Goal: Information Seeking & Learning: Learn about a topic

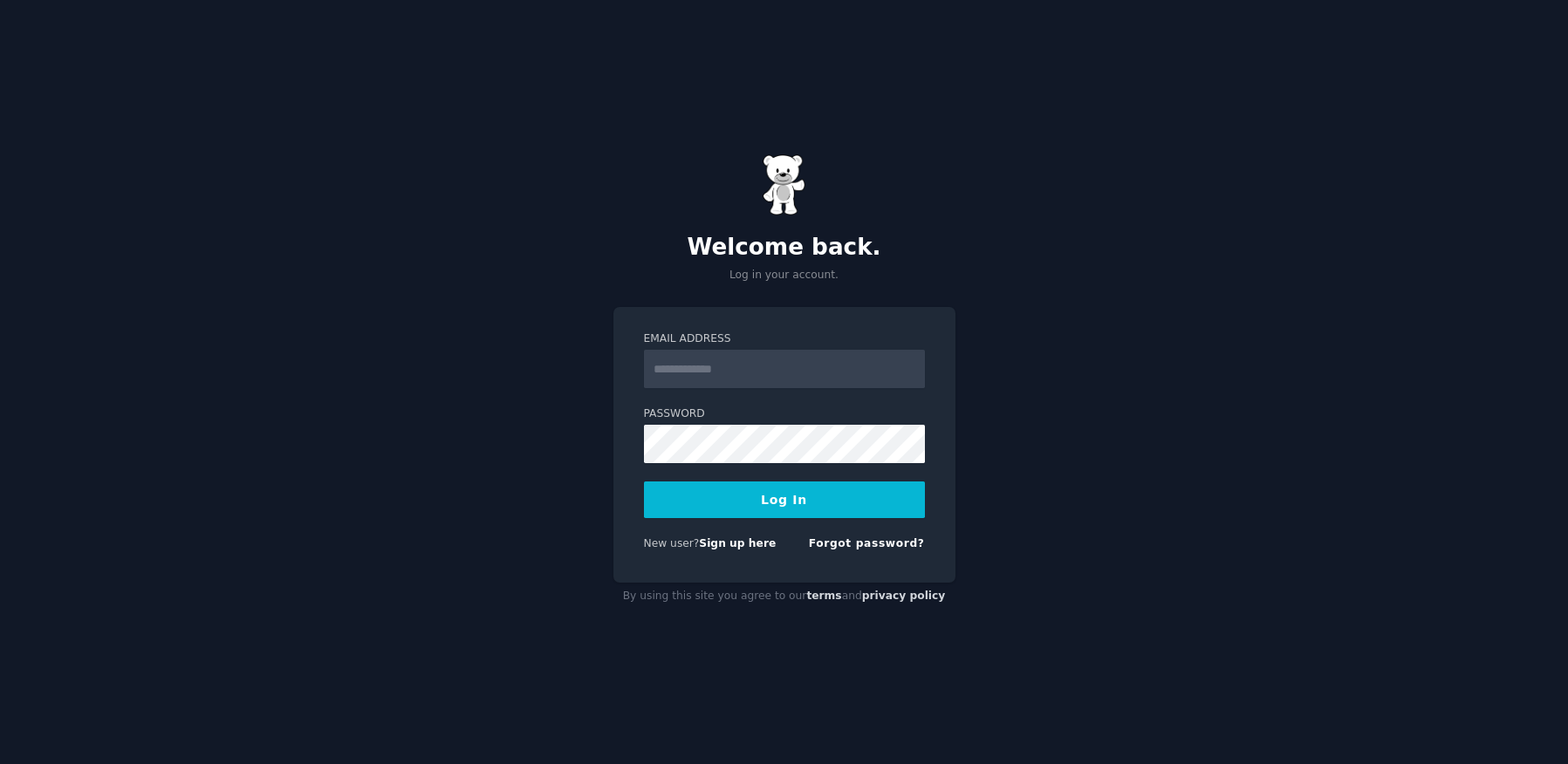
click at [0, 763] on nordpass-portal at bounding box center [0, 764] width 0 height 0
type input "**********"
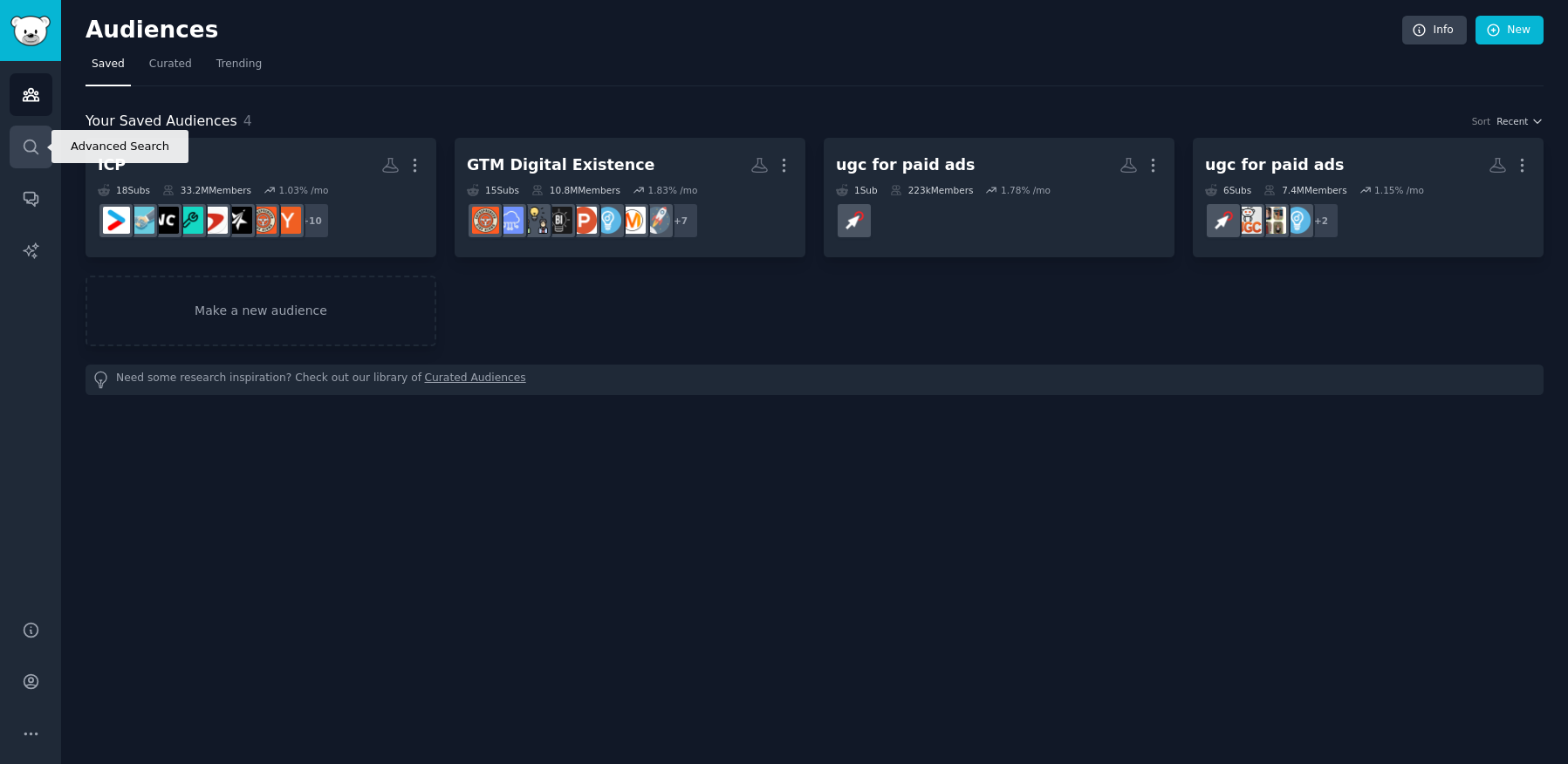
click at [35, 152] on icon "Sidebar" at bounding box center [31, 147] width 19 height 19
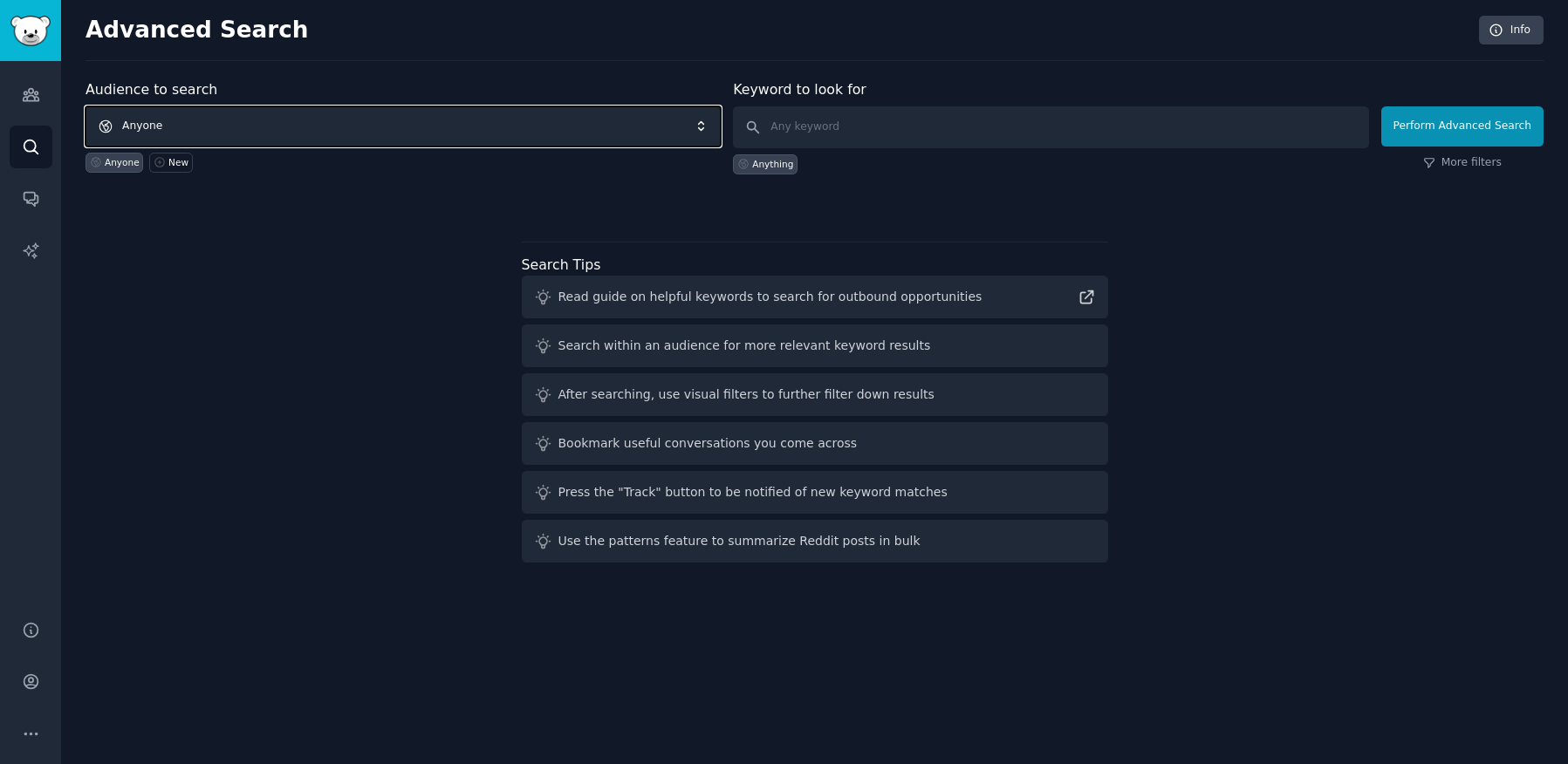
click at [410, 120] on span "Anyone" at bounding box center [403, 126] width 635 height 40
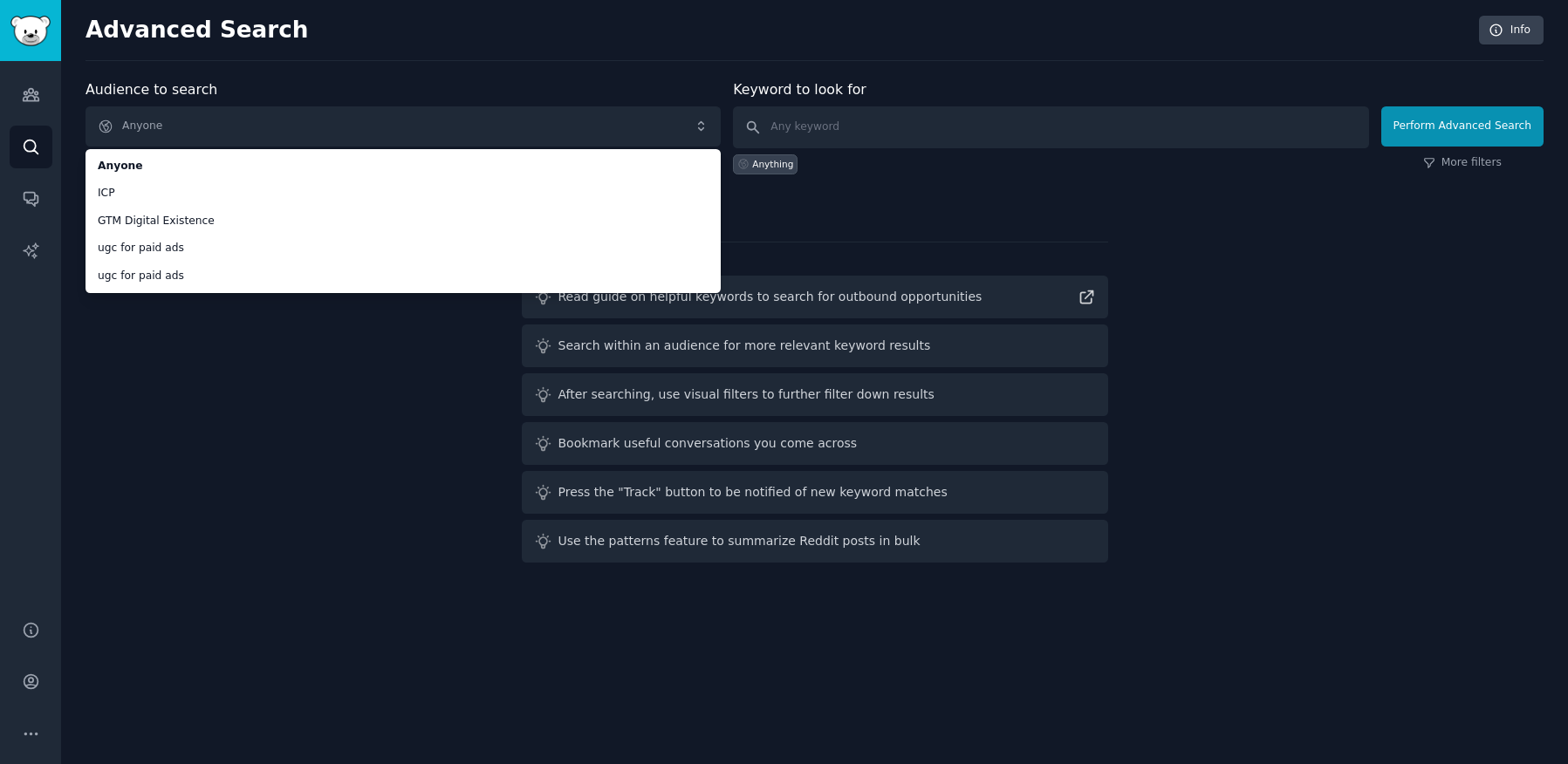
click at [275, 353] on div "Audience to search Anyone Anyone ICP GTM Digital Existence ugc for paid ads ugc…" at bounding box center [814, 325] width 1458 height 491
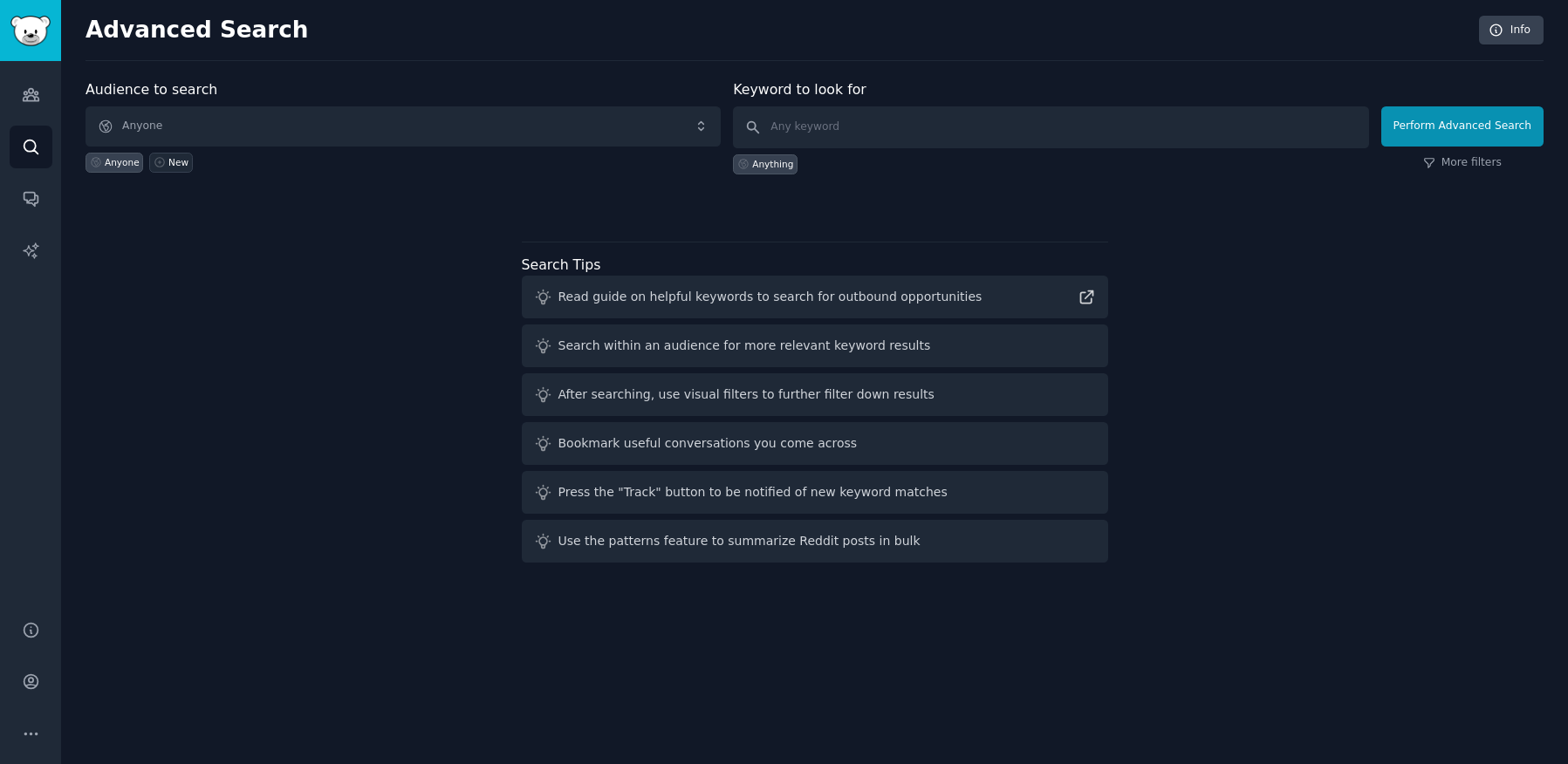
click at [172, 165] on div "New" at bounding box center [178, 162] width 20 height 12
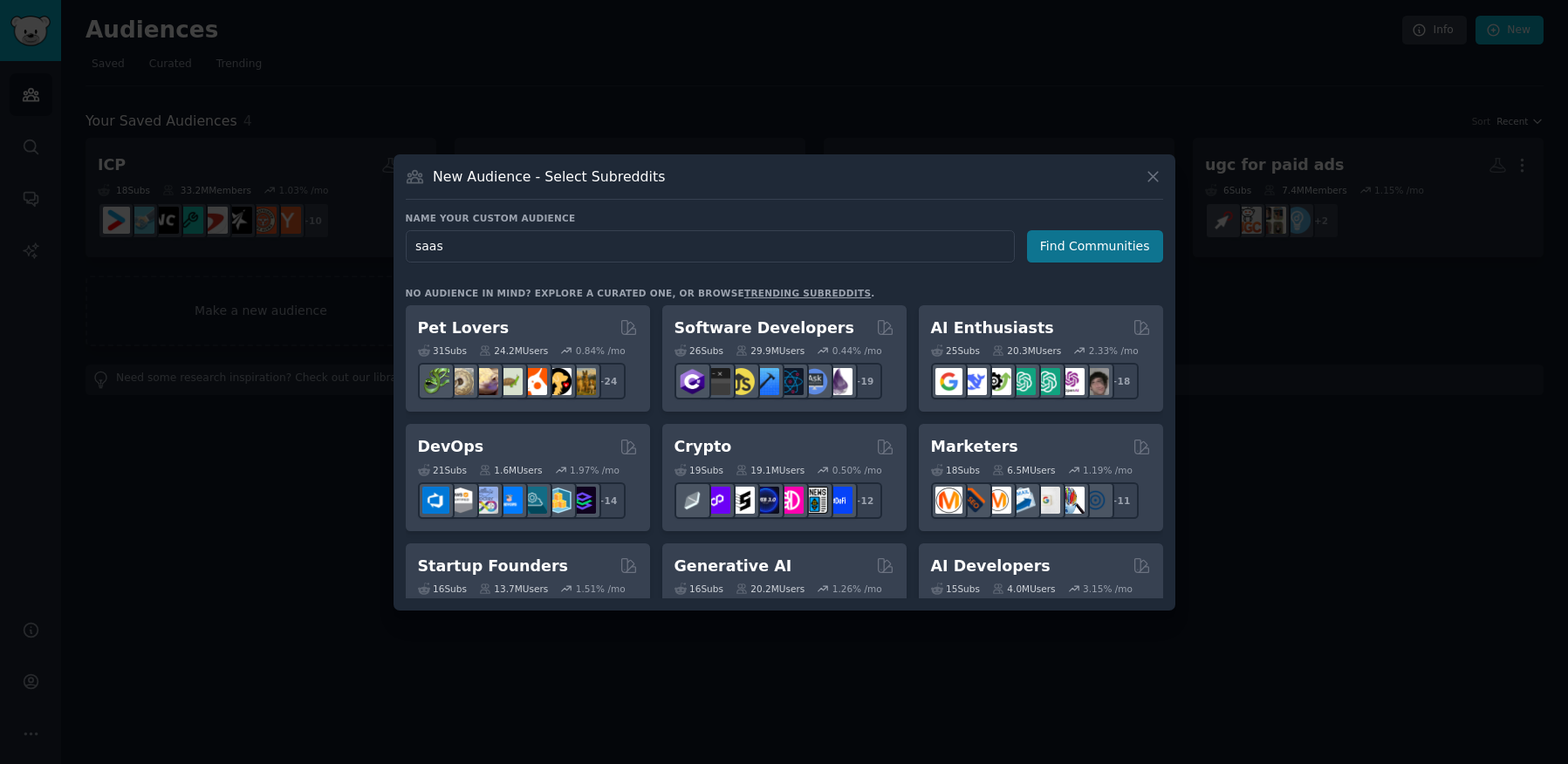
type input "saas"
click at [1117, 256] on button "Find Communities" at bounding box center [1095, 246] width 136 height 32
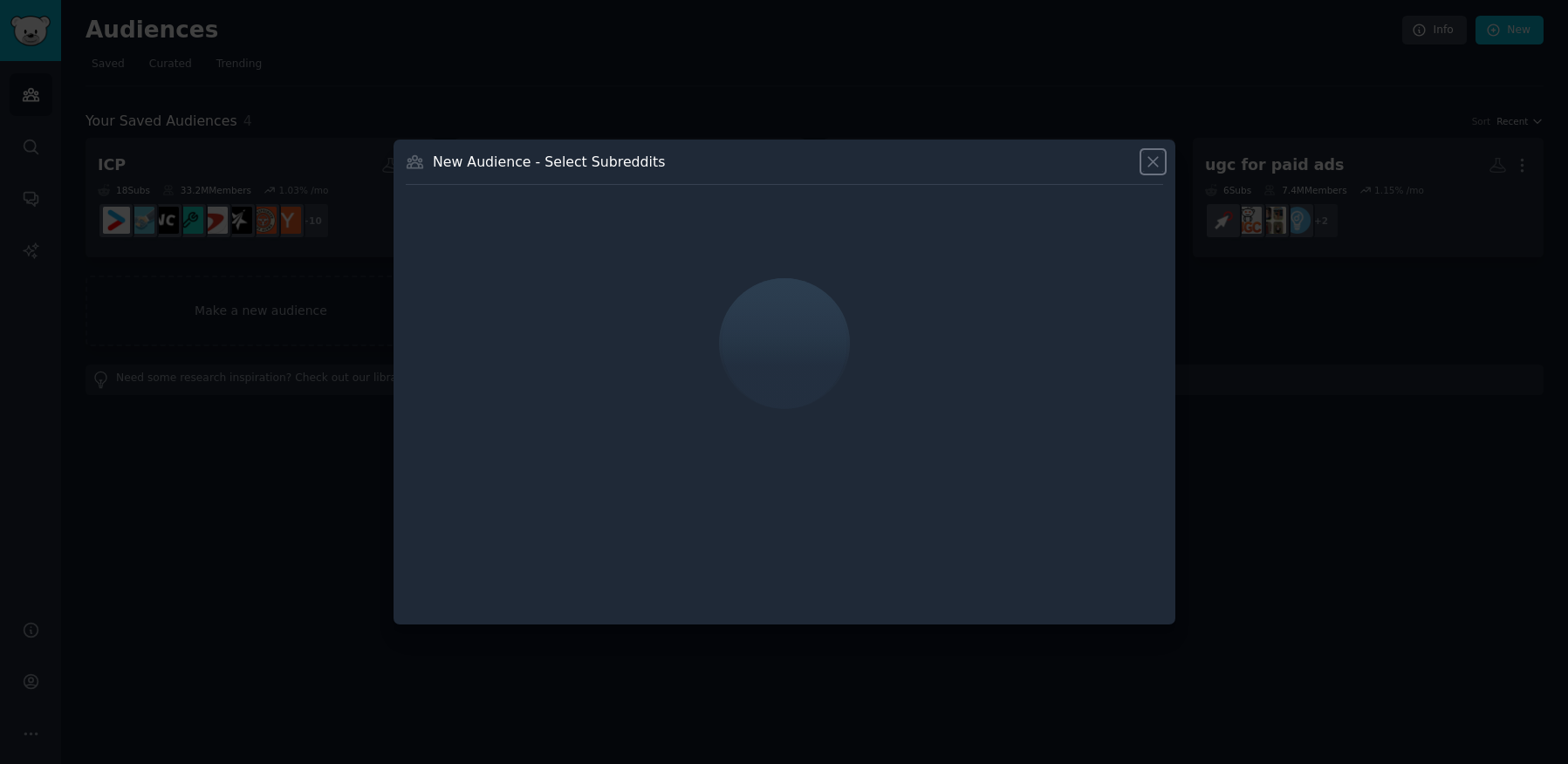
click at [1146, 160] on icon at bounding box center [1154, 162] width 19 height 19
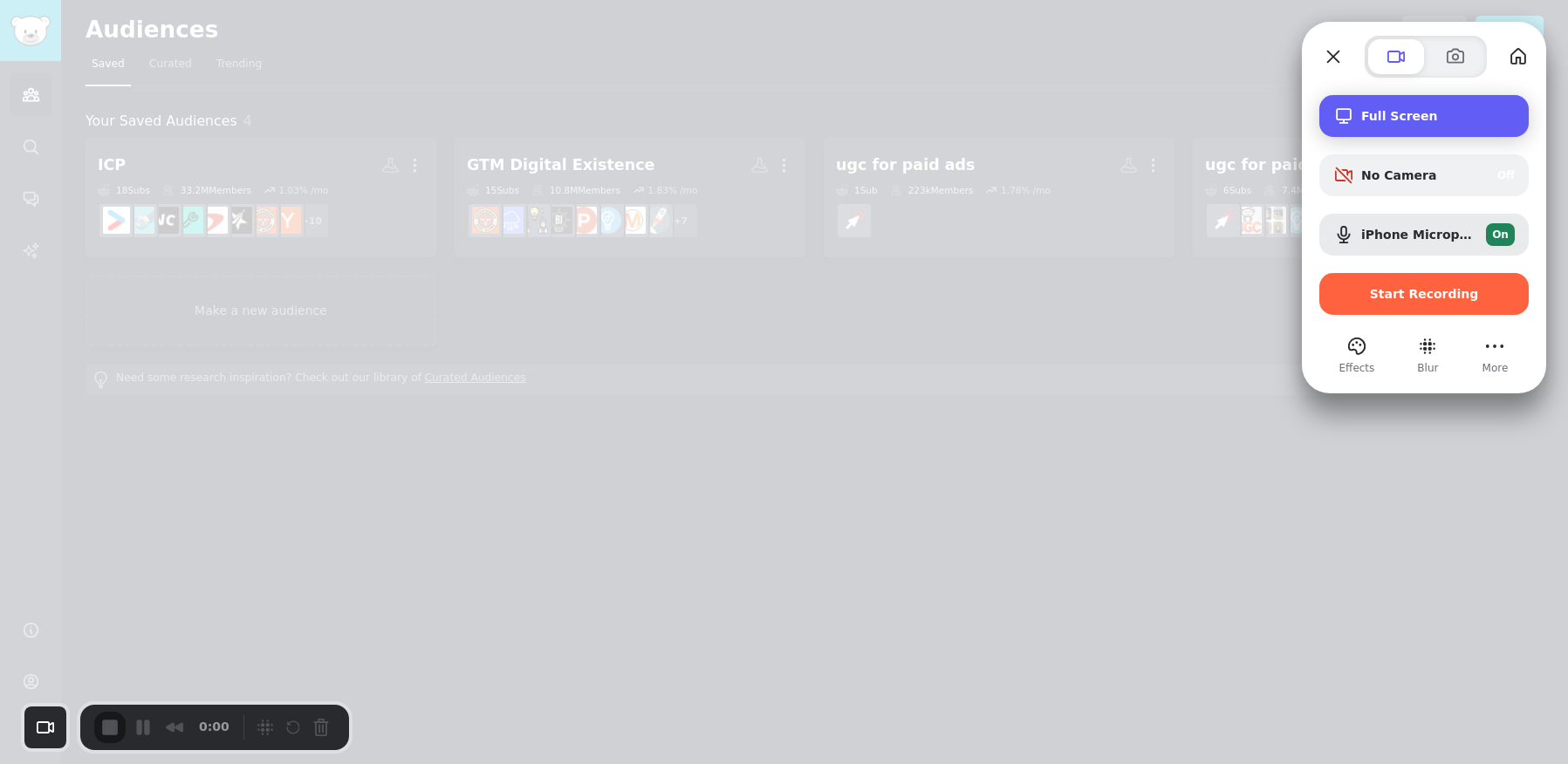
click at [1405, 109] on span "Full Screen" at bounding box center [1439, 115] width 154 height 14
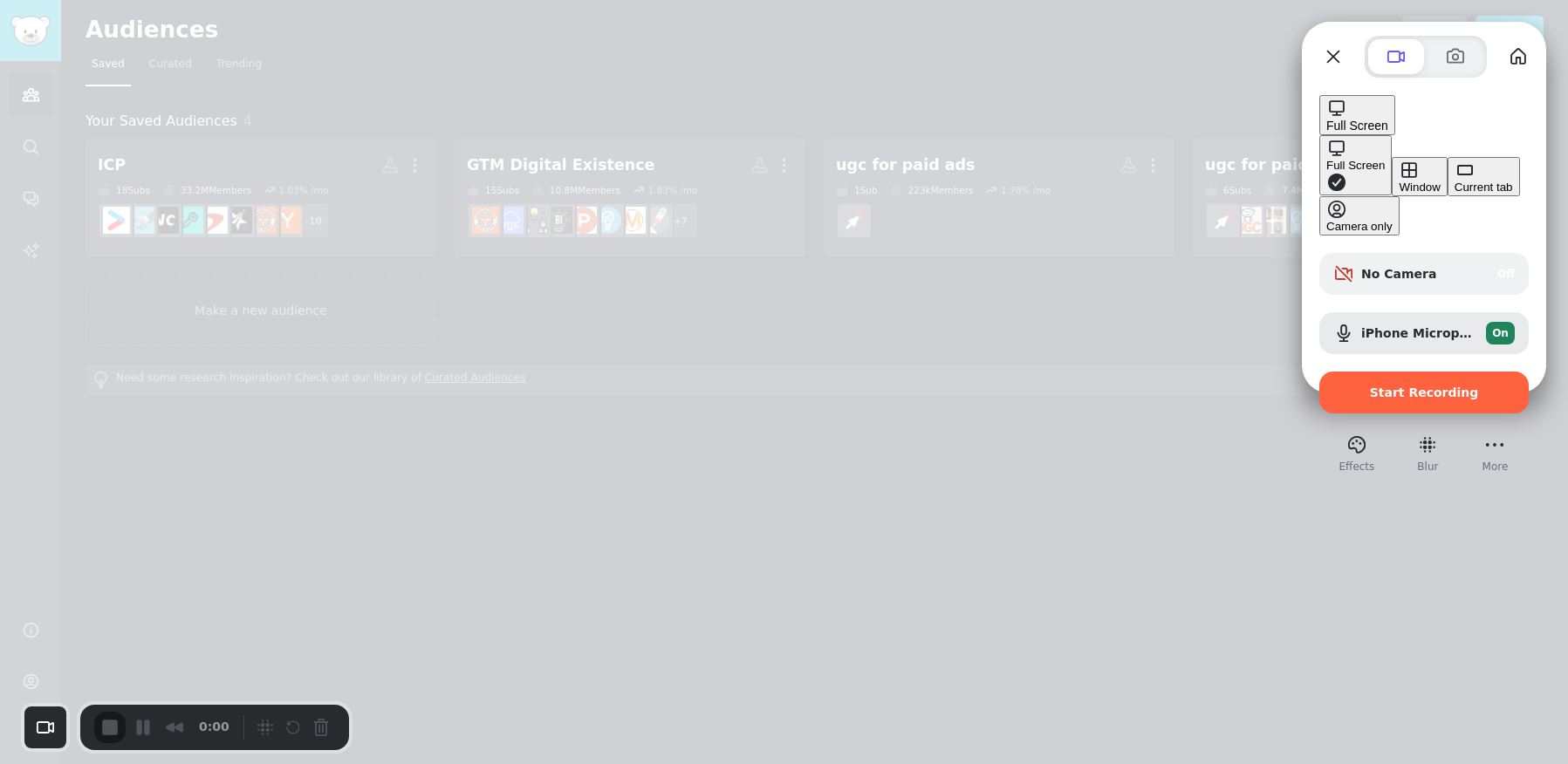
click at [1392, 167] on button "Window" at bounding box center [1419, 177] width 55 height 39
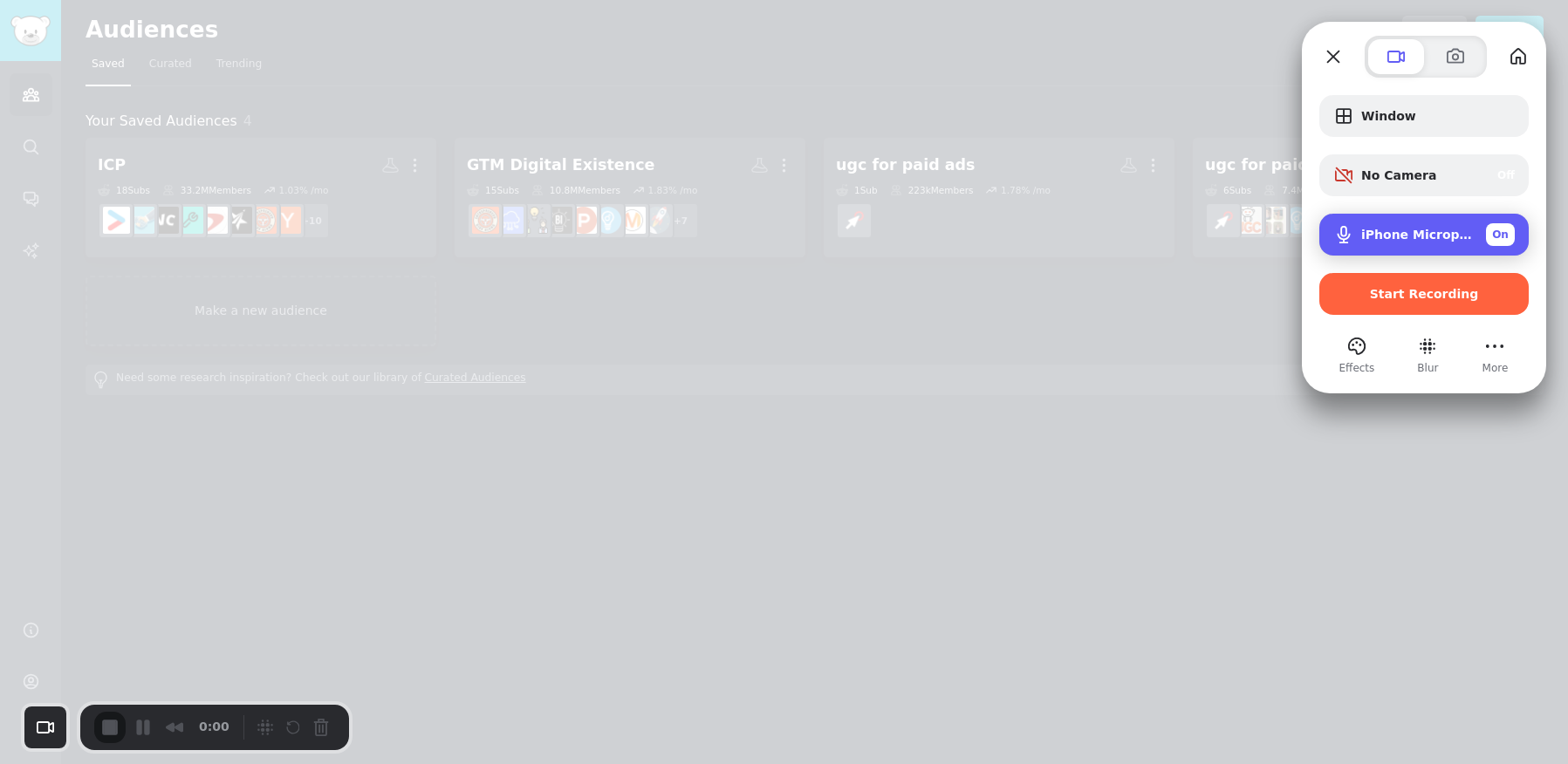
click at [1440, 228] on span "iPhone Microphone" at bounding box center [1417, 234] width 111 height 14
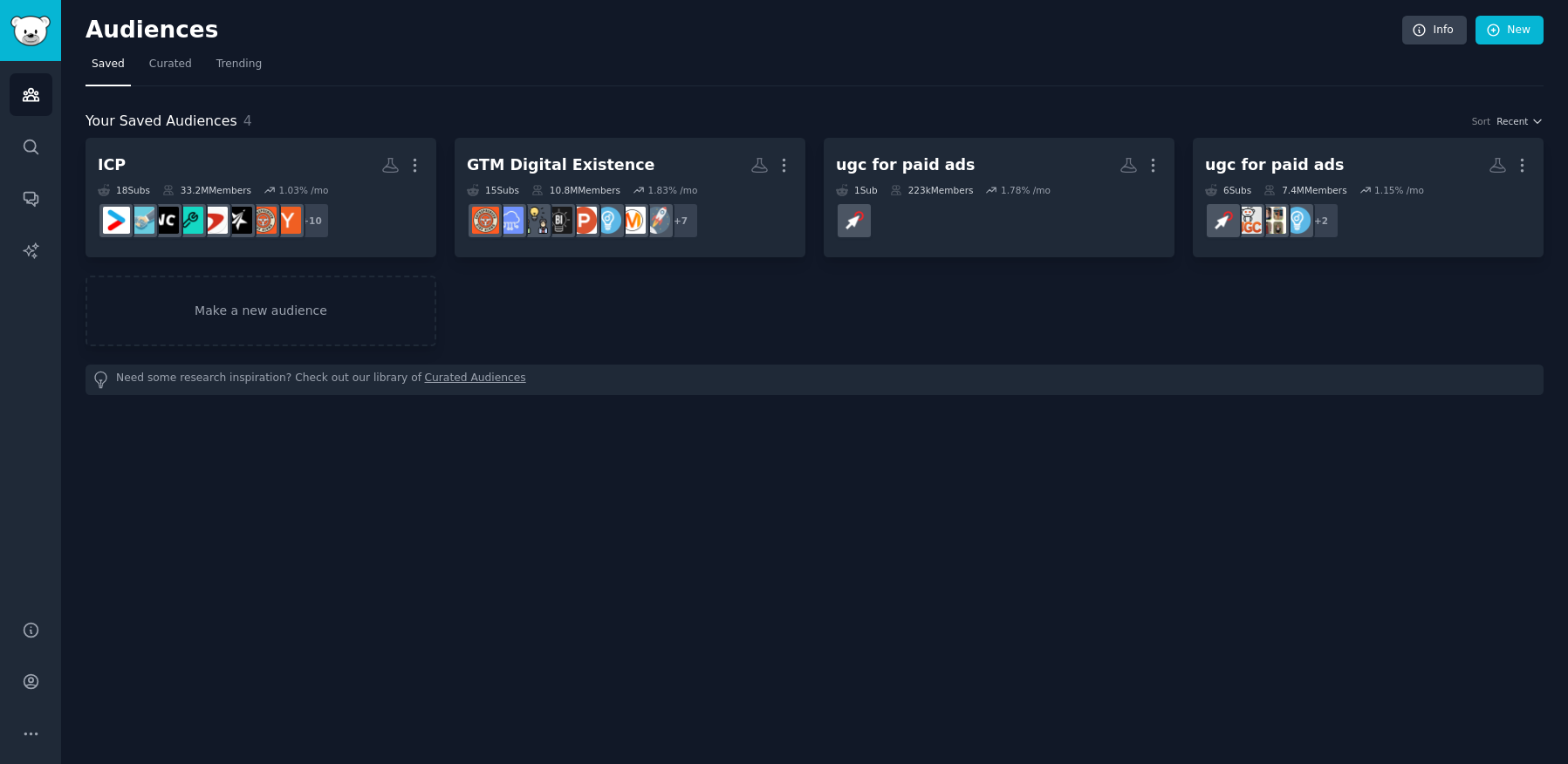
click at [437, 383] on link "Curated Audiences" at bounding box center [476, 380] width 101 height 19
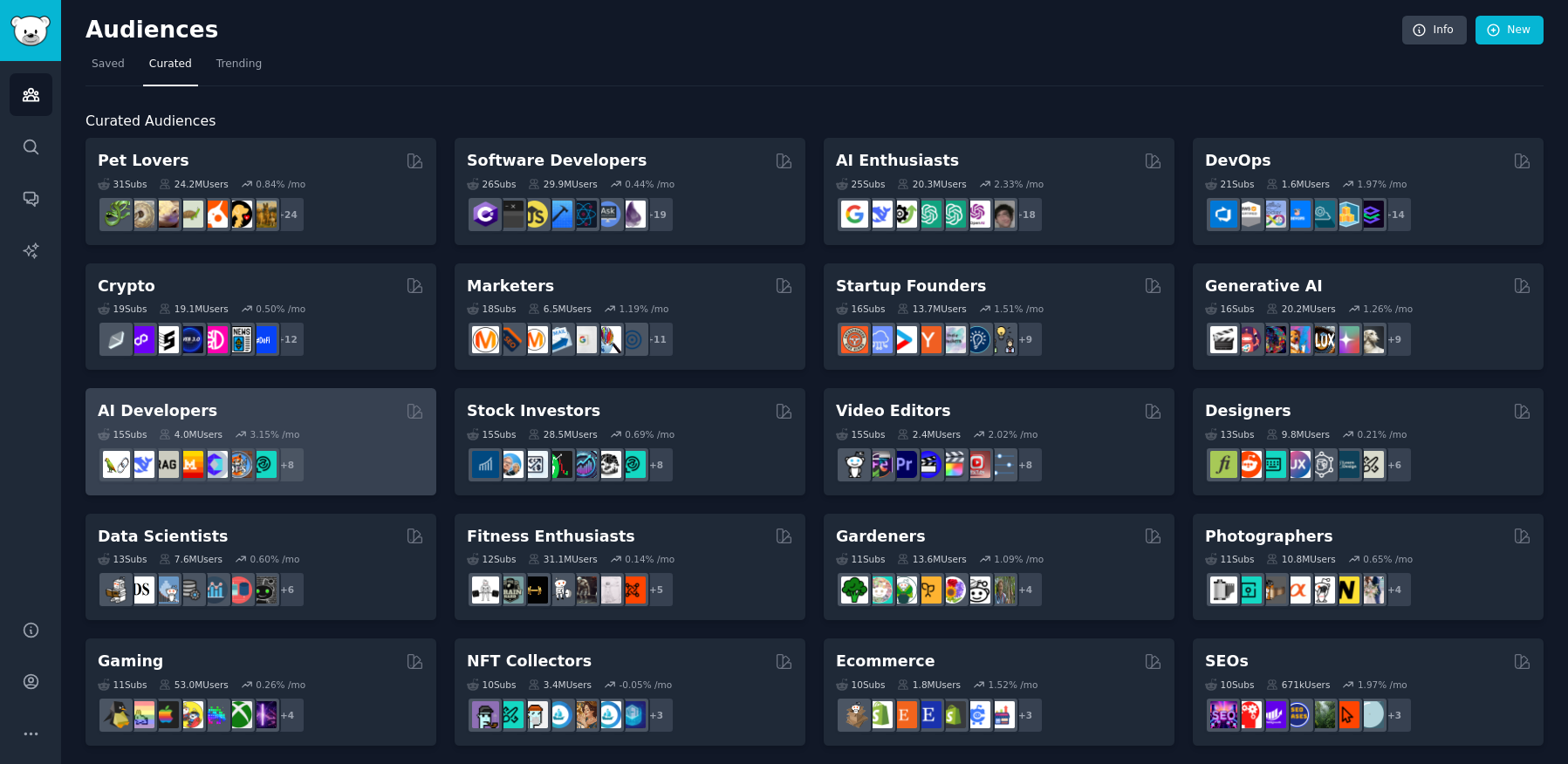
click at [177, 422] on div "15 Sub s 4.0M Users 3.15 % /mo + 8" at bounding box center [260, 452] width 326 height 61
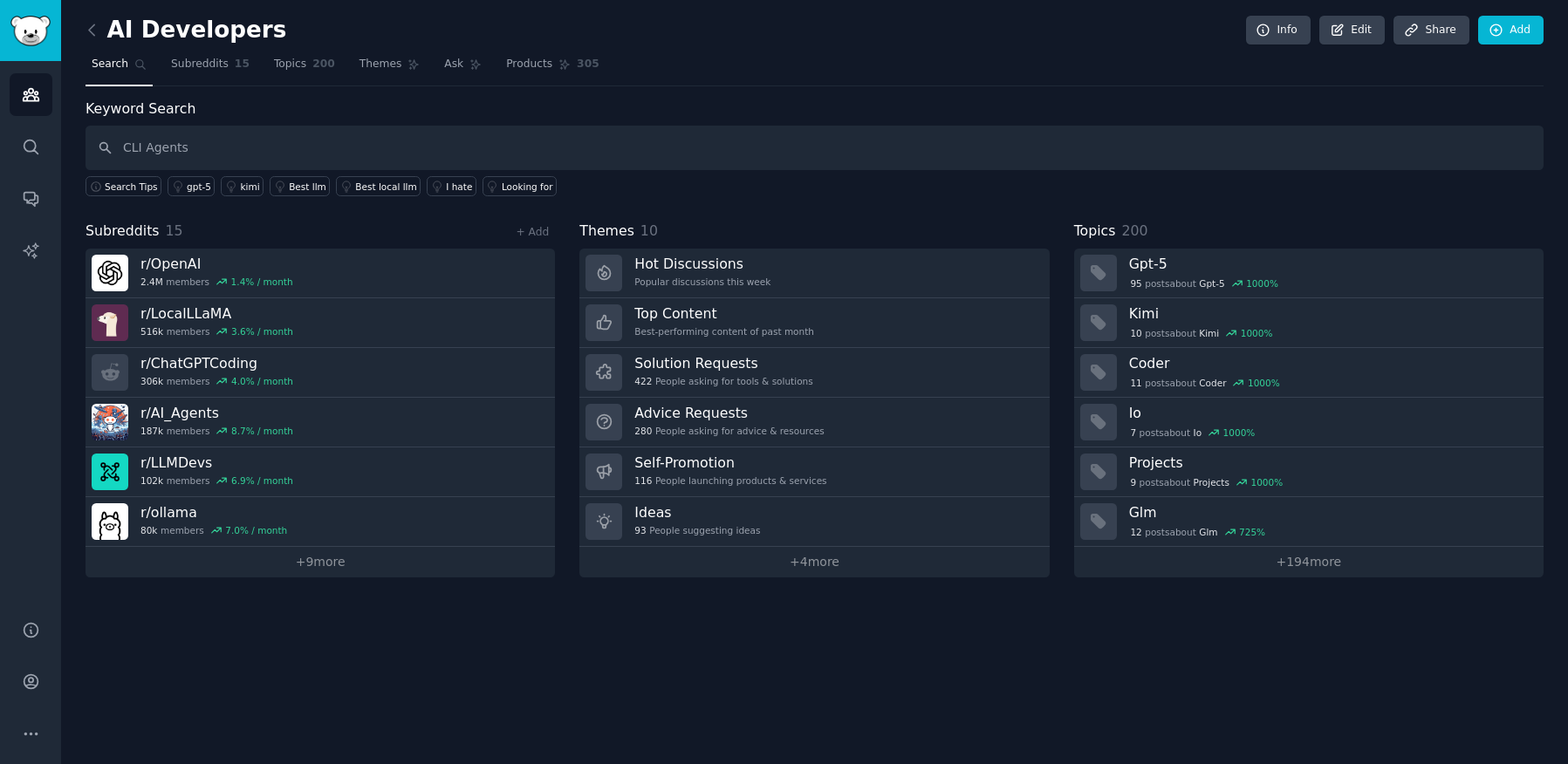
type input "CLI Agents"
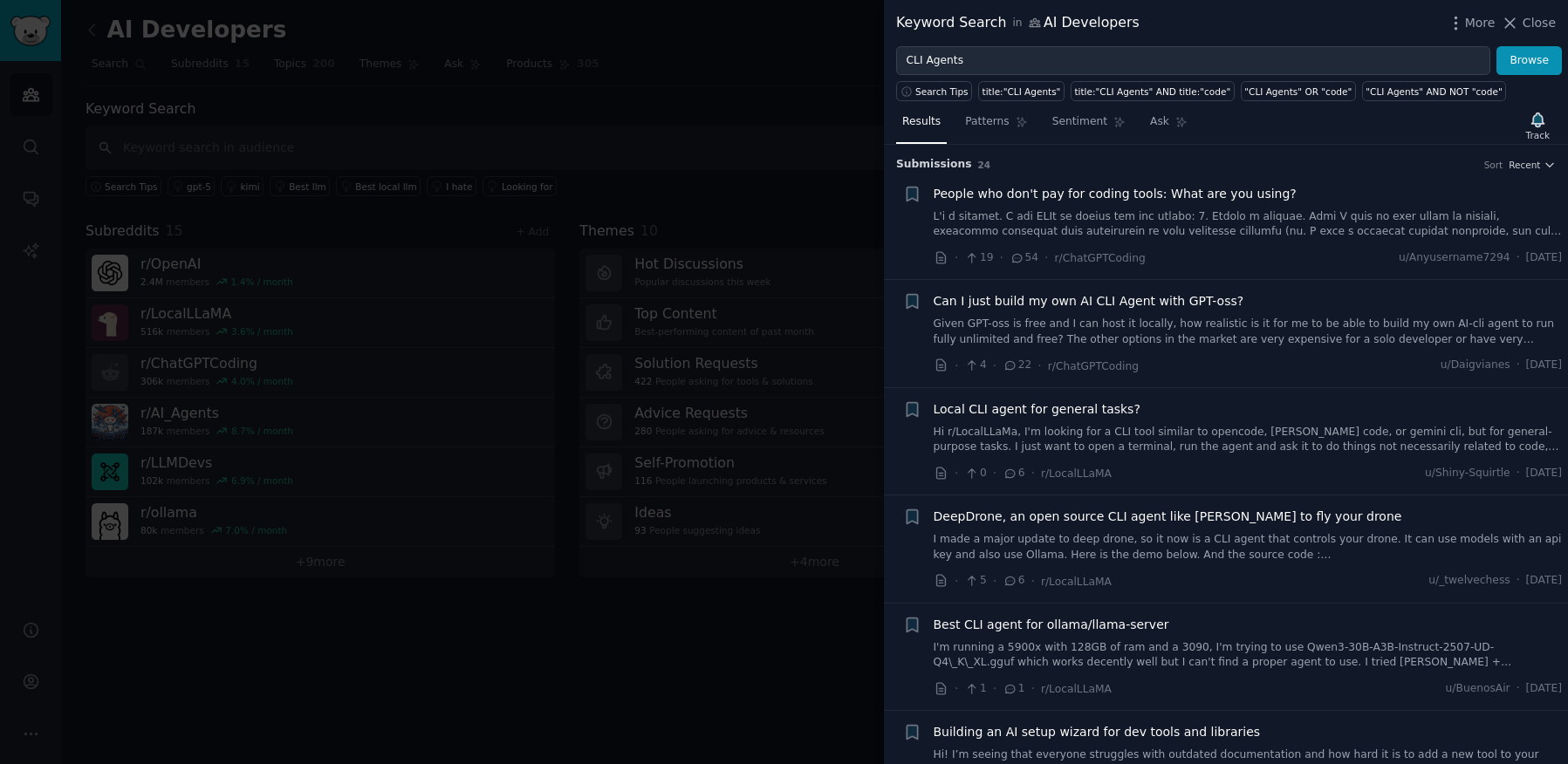
click at [1183, 304] on span "Can I just build my own AI CLI Agent with GPT-oss?" at bounding box center [1089, 301] width 311 height 19
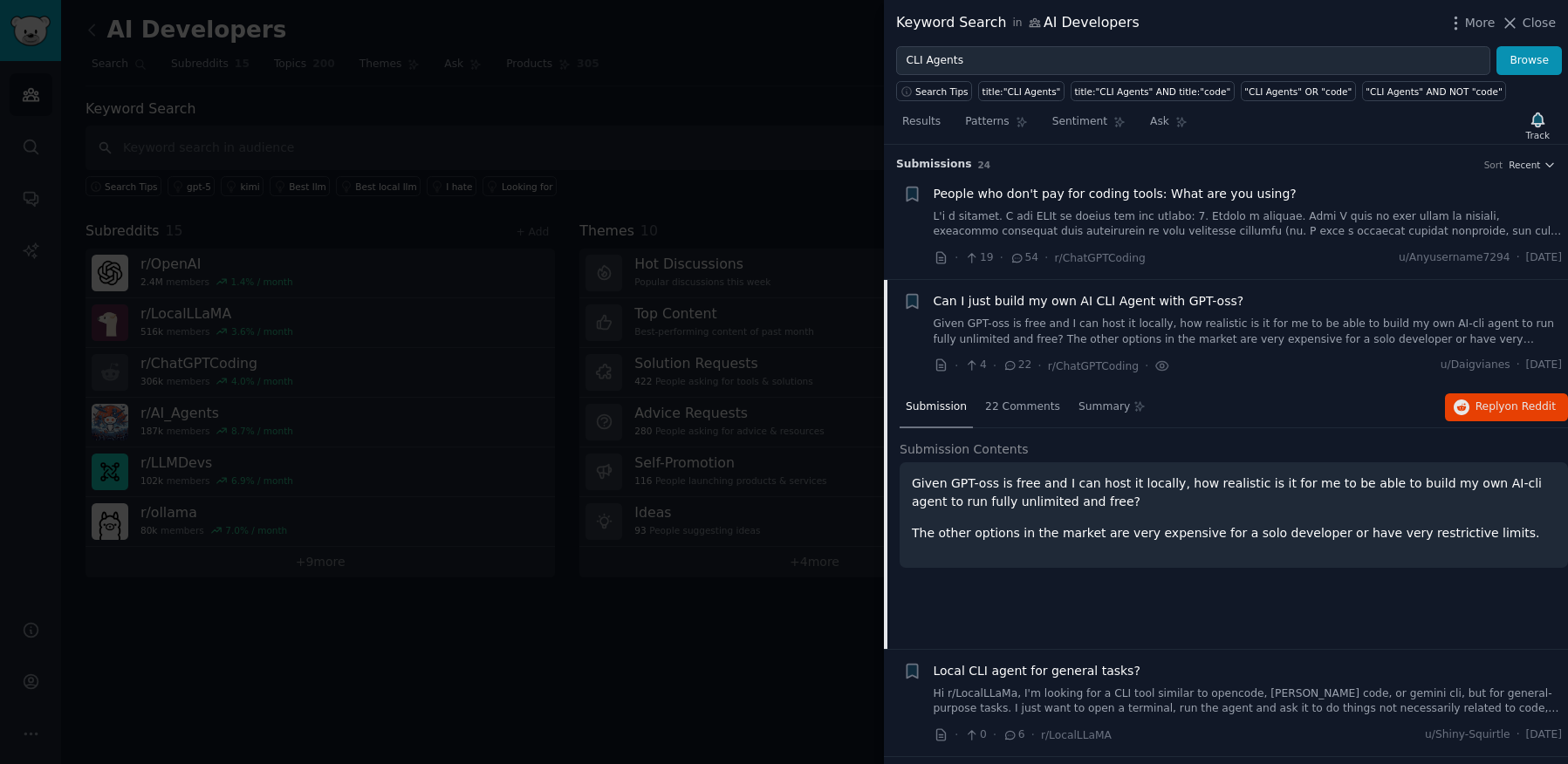
scroll to position [135, 0]
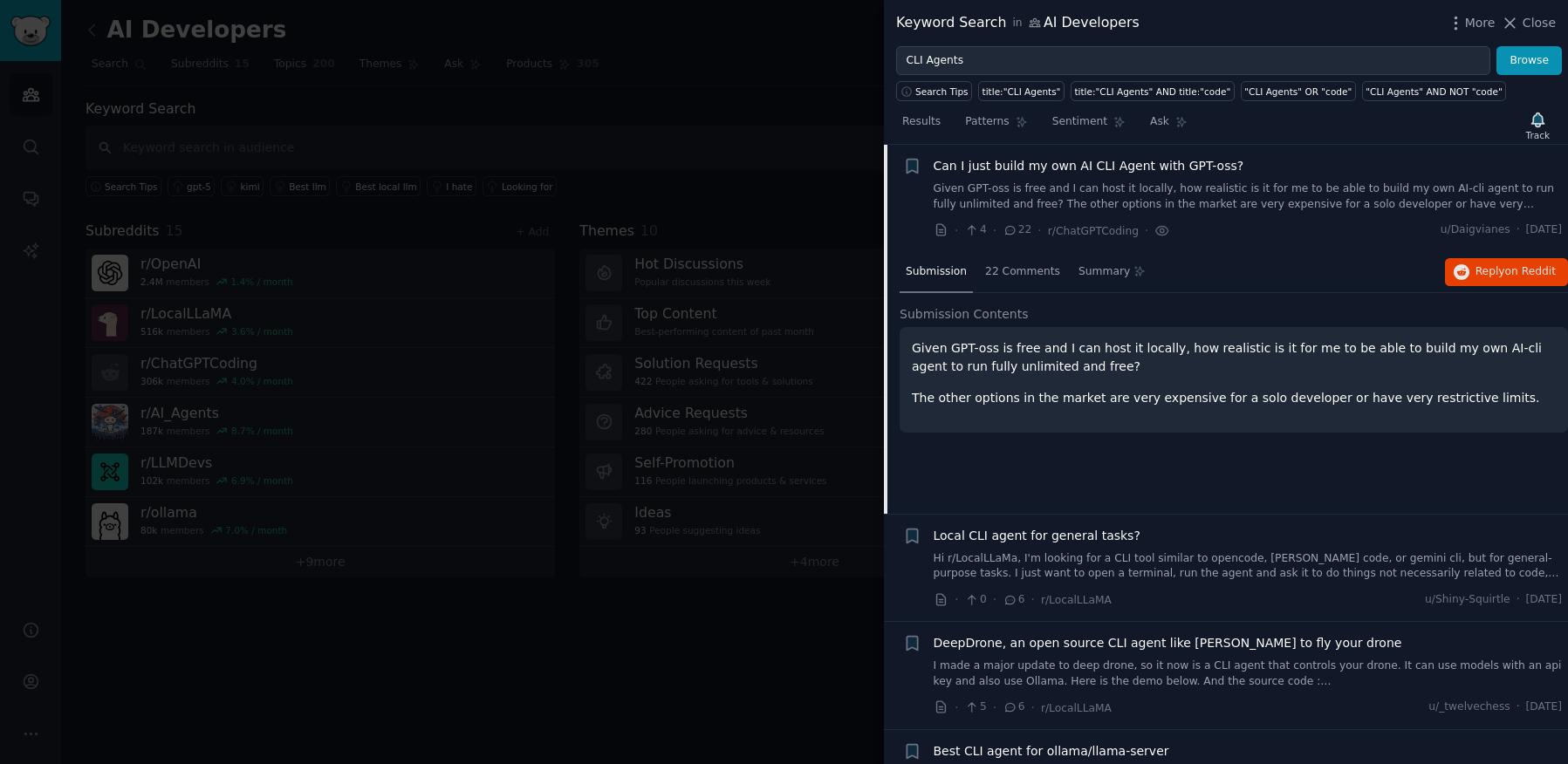
click at [1148, 548] on div "Local CLI agent for general tasks? Hi r/[GEOGRAPHIC_DATA], I'm looking for a CL…" at bounding box center [1249, 554] width 629 height 55
click at [1104, 539] on span "Local CLI agent for general tasks?" at bounding box center [1037, 536] width 207 height 19
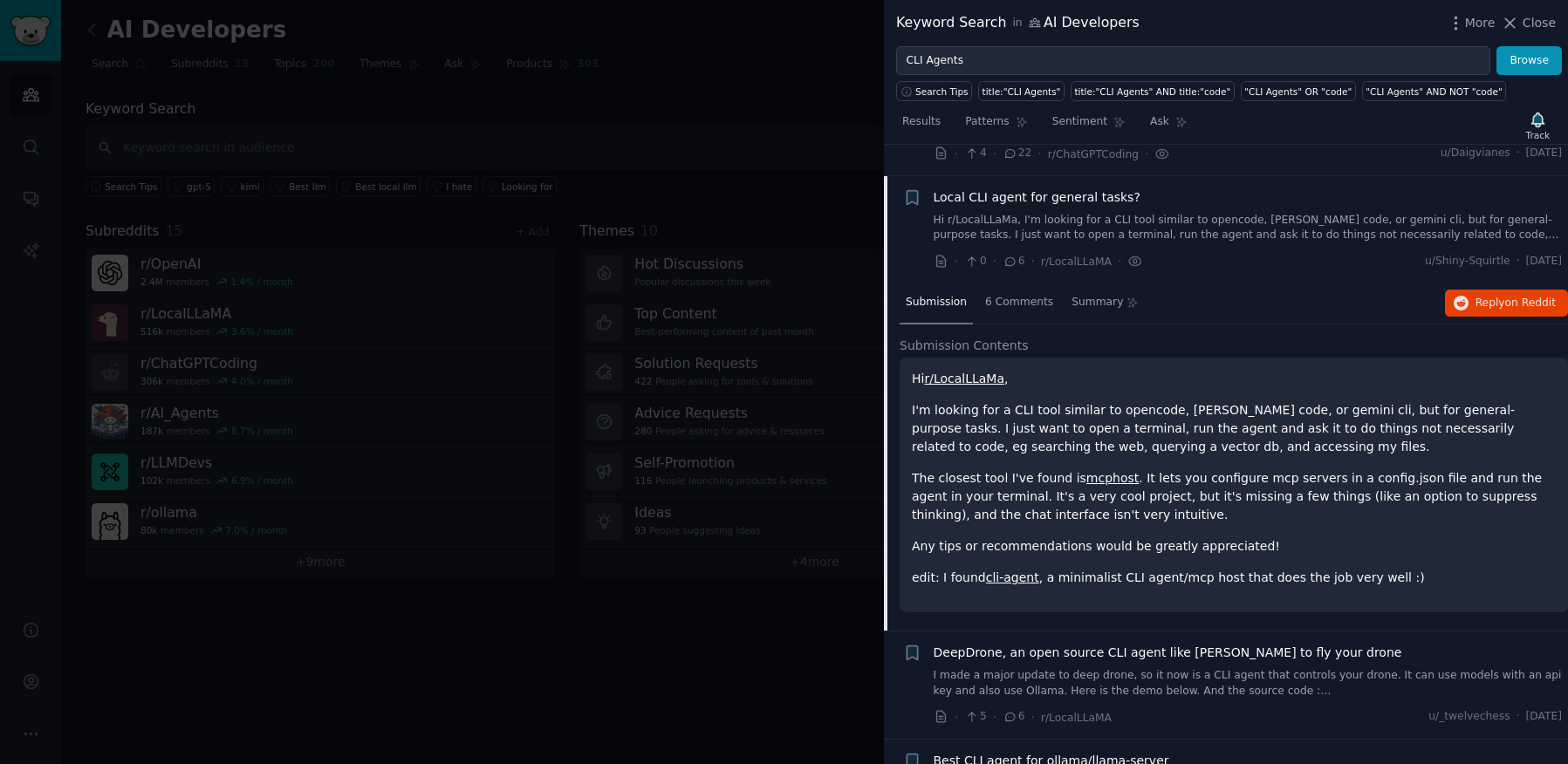
scroll to position [243, 0]
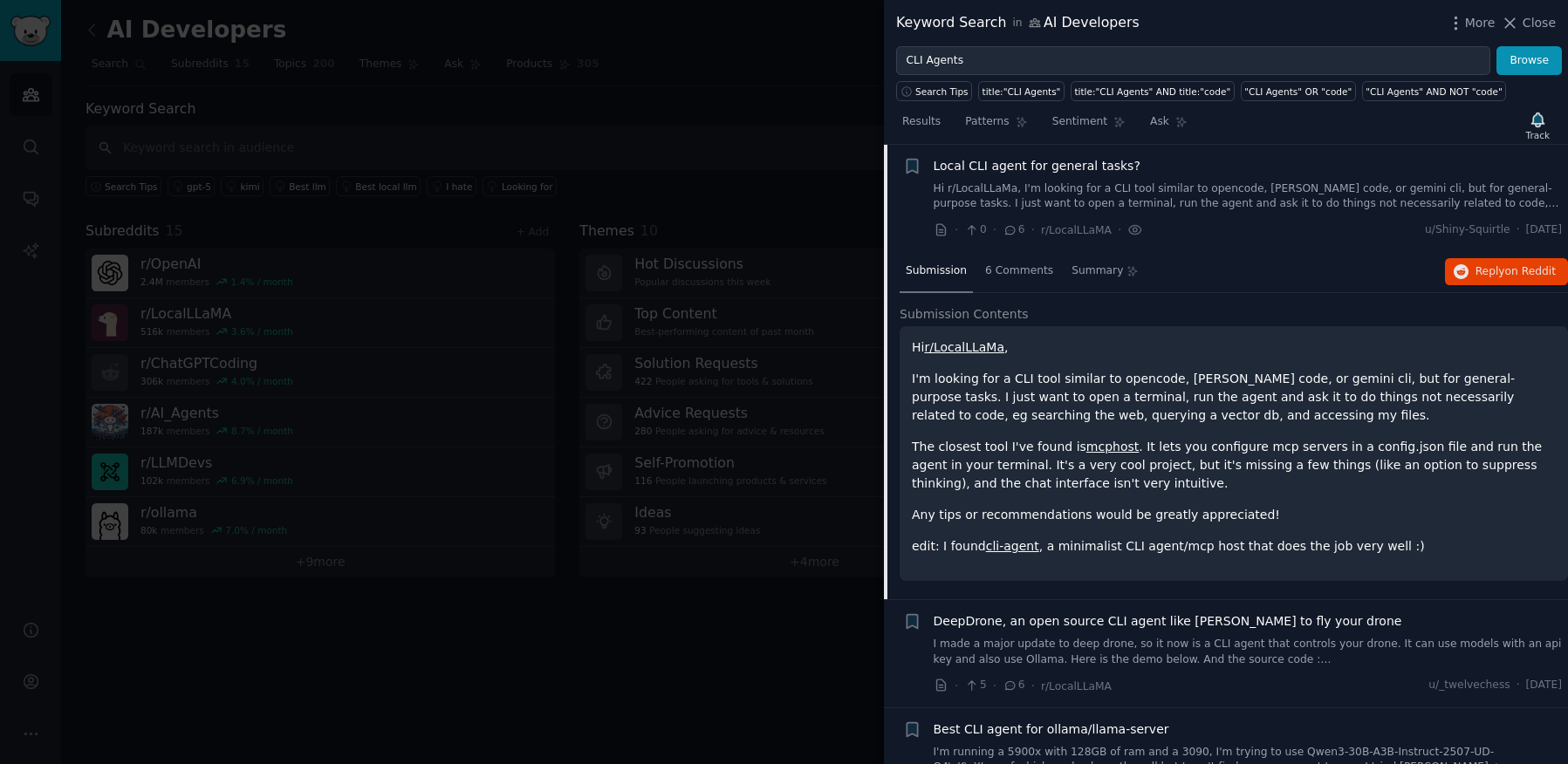
click at [1009, 550] on link "cli-agent" at bounding box center [1013, 546] width 53 height 14
